Goal: Task Accomplishment & Management: Manage account settings

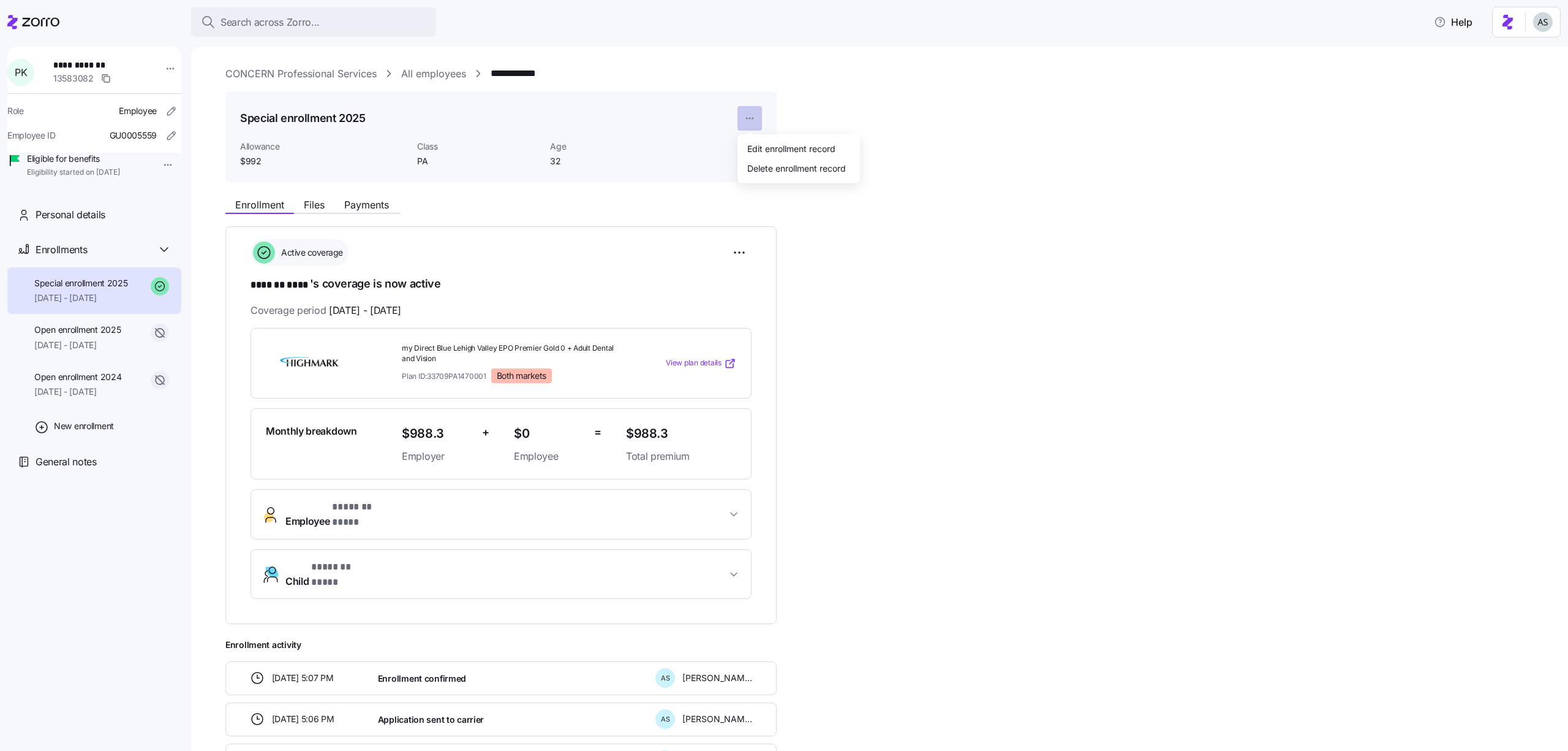
click at [747, 116] on html "**********" at bounding box center [784, 372] width 1568 height 743
click at [750, 146] on div "Edit enrollment record" at bounding box center [791, 149] width 88 height 14
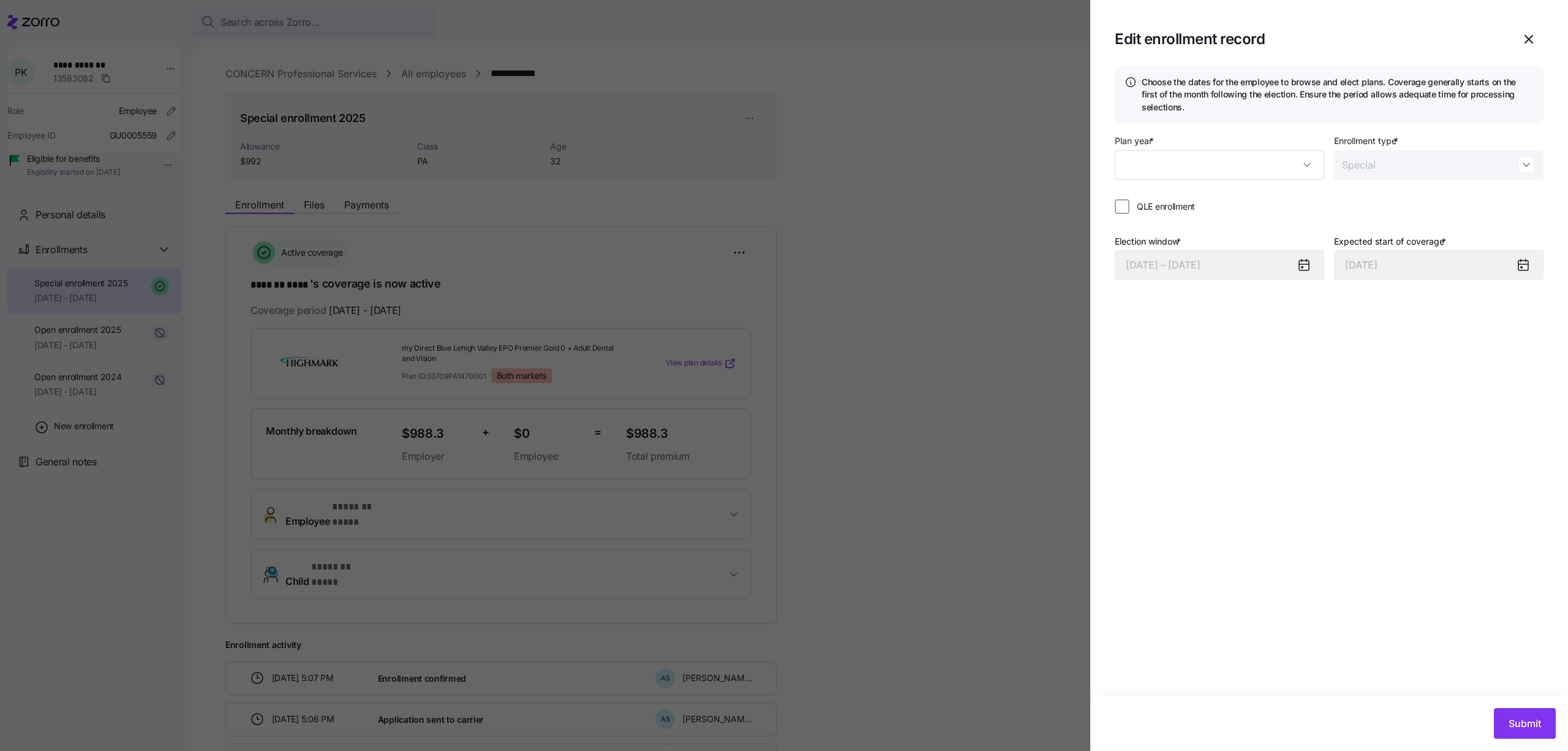
type input "2025"
click at [775, 166] on div at bounding box center [784, 375] width 1568 height 751
